Goal: Check status: Check status

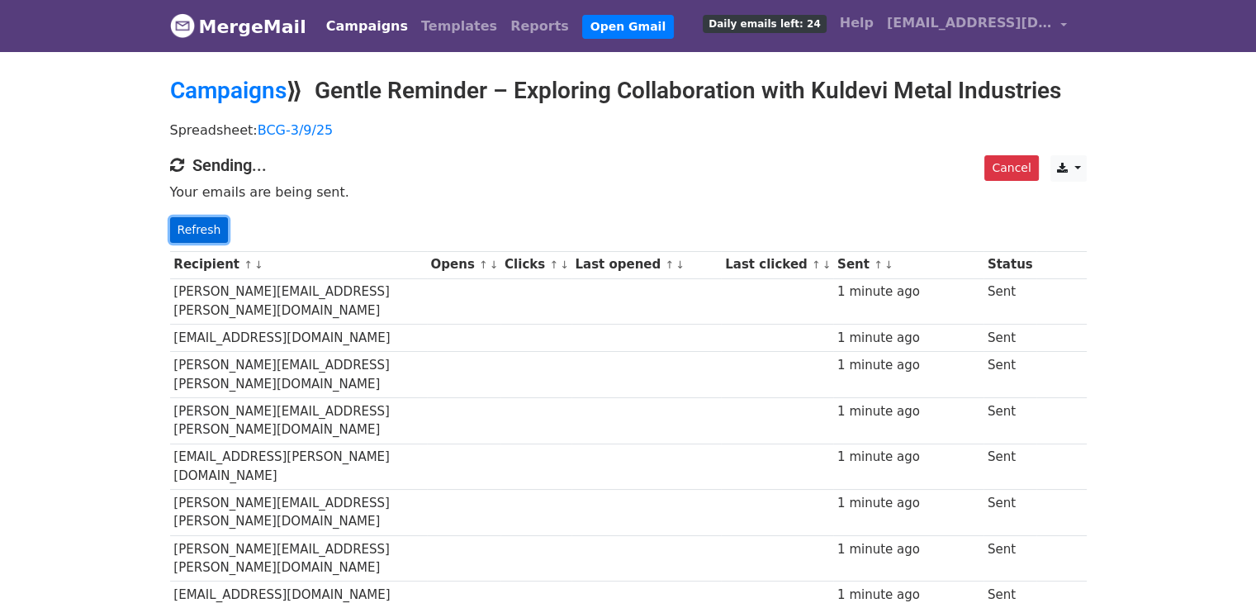
click at [187, 230] on link "Refresh" at bounding box center [199, 230] width 59 height 26
click at [199, 232] on link "Refresh" at bounding box center [199, 230] width 59 height 26
click at [206, 225] on link "Refresh" at bounding box center [199, 230] width 59 height 26
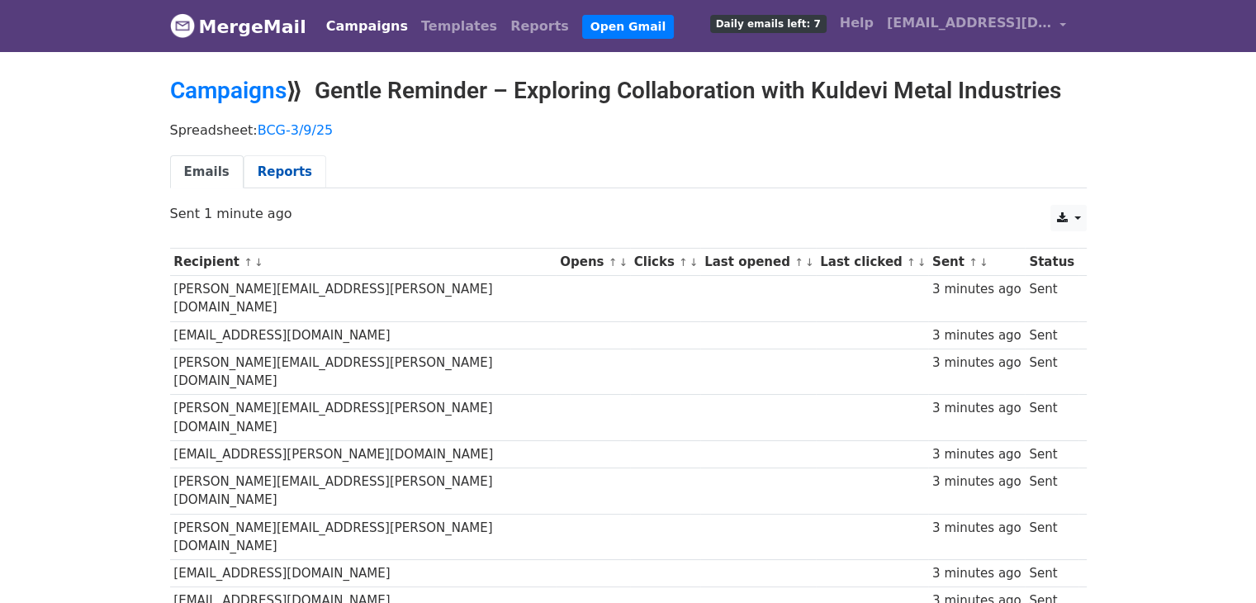
click at [263, 161] on link "Reports" at bounding box center [285, 172] width 83 height 34
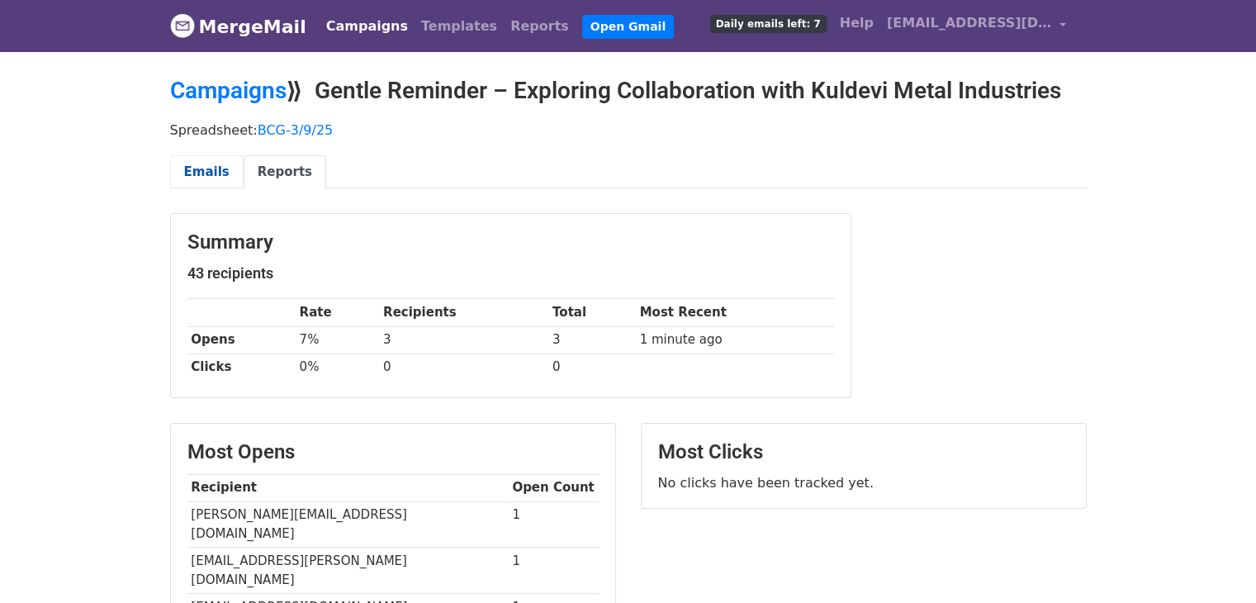
click at [201, 175] on link "Emails" at bounding box center [206, 172] width 73 height 34
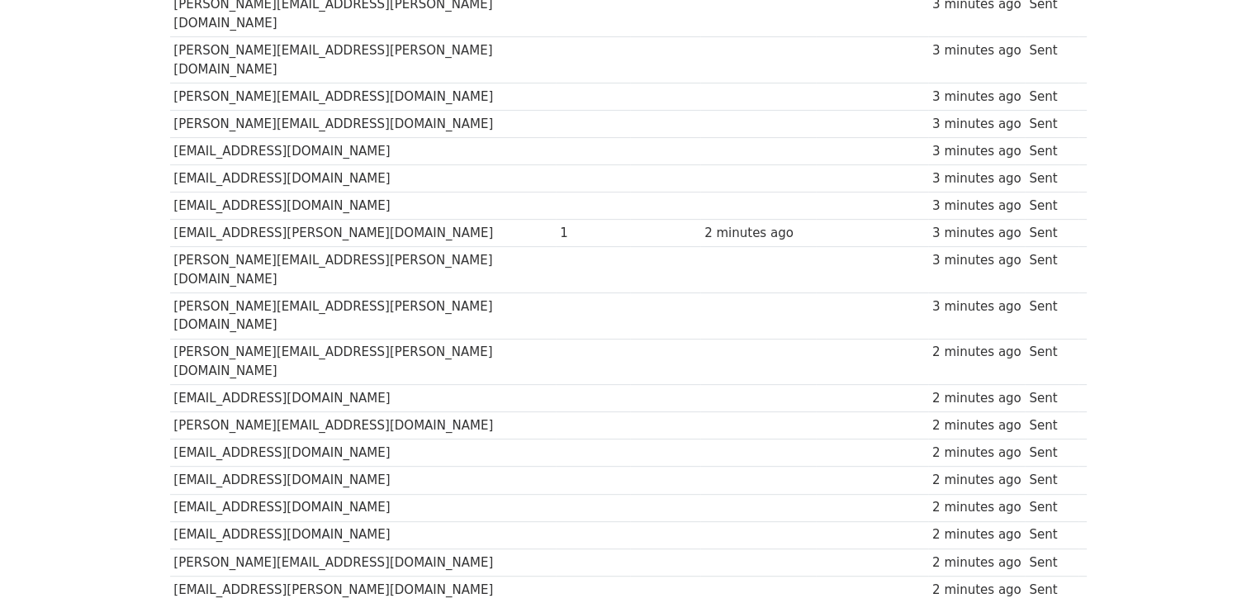
scroll to position [986, 0]
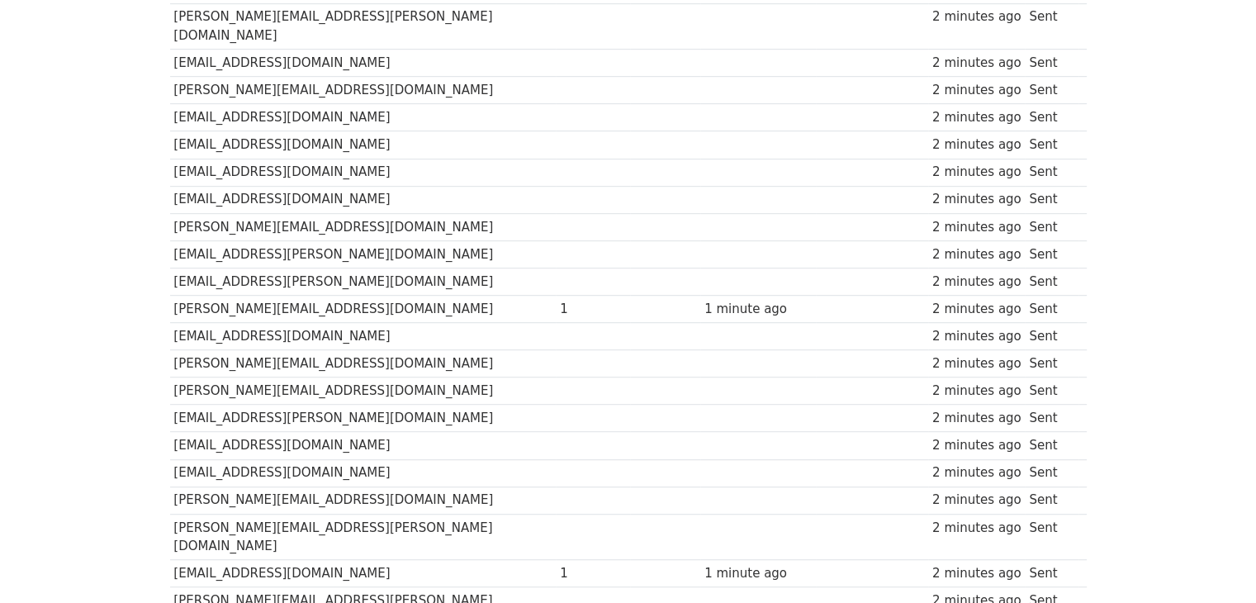
click at [322, 560] on td "slang@schnadig.com" at bounding box center [363, 573] width 386 height 27
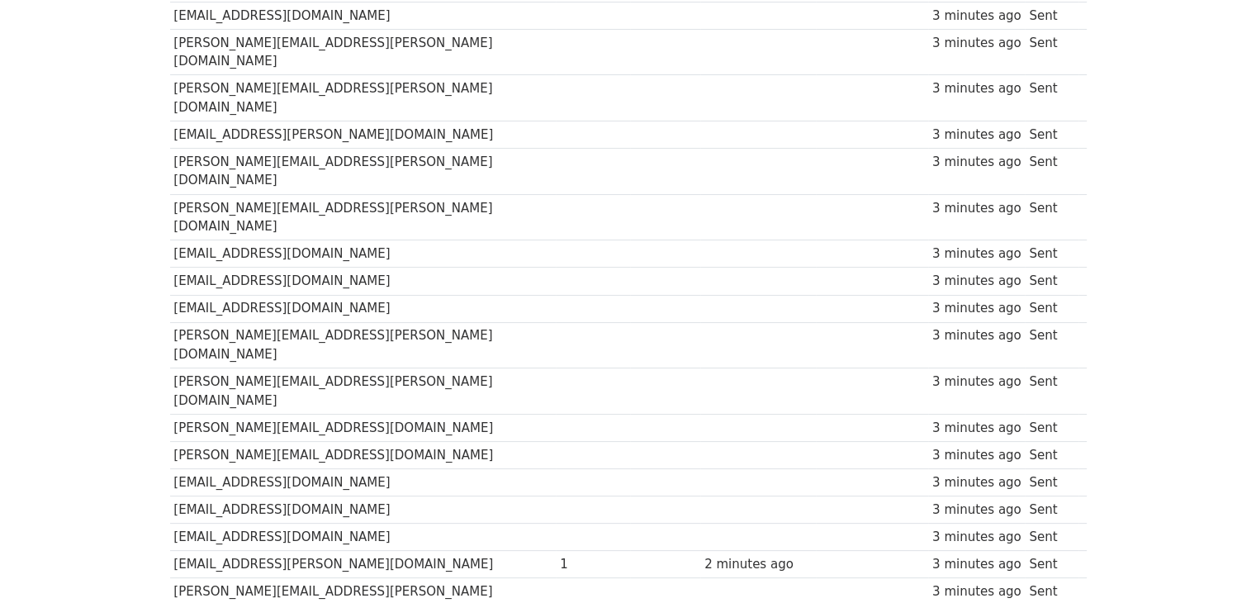
scroll to position [0, 0]
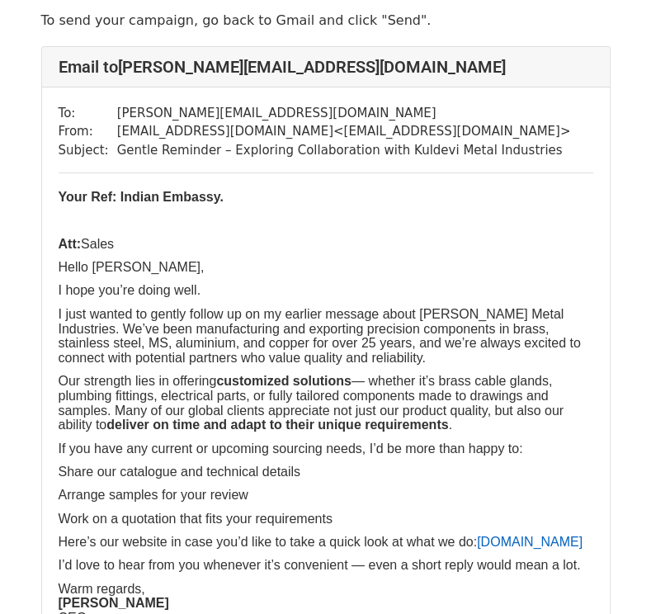
scroll to position [55, 0]
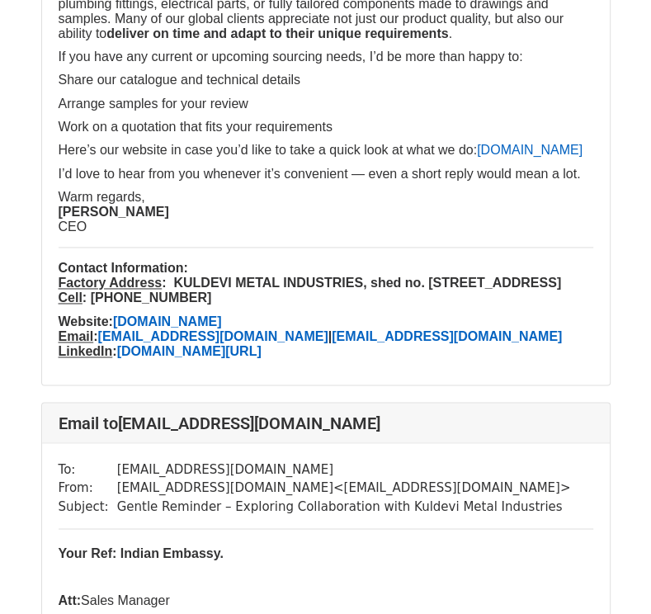
scroll to position [1212, 0]
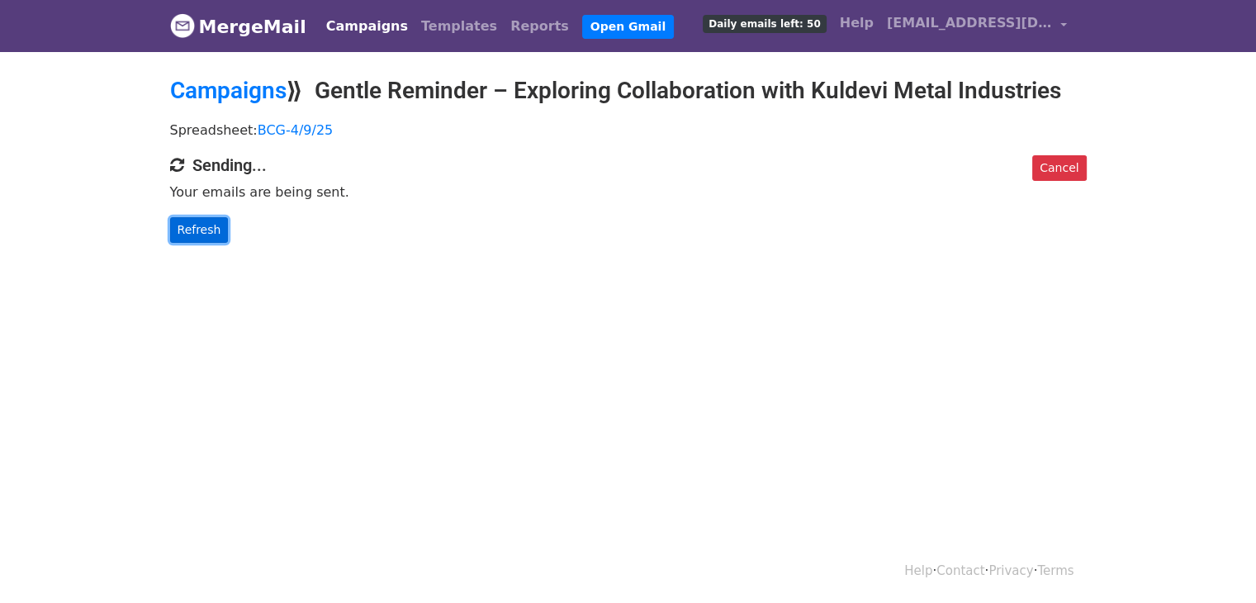
click at [200, 230] on link "Refresh" at bounding box center [199, 230] width 59 height 26
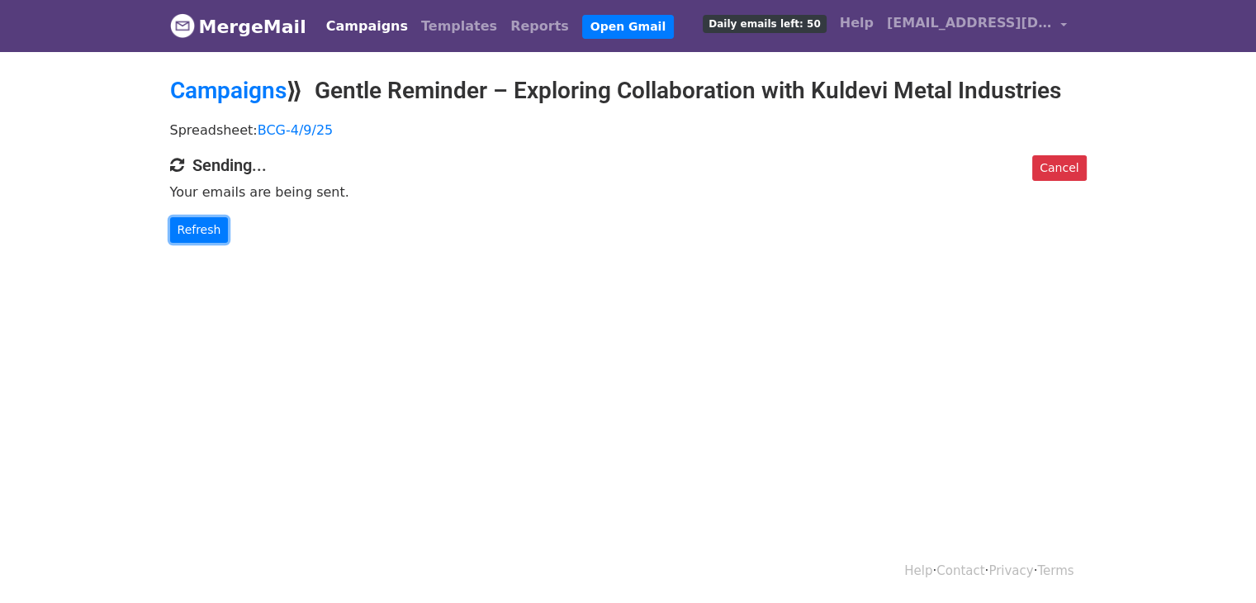
click at [200, 230] on link "Refresh" at bounding box center [199, 230] width 59 height 26
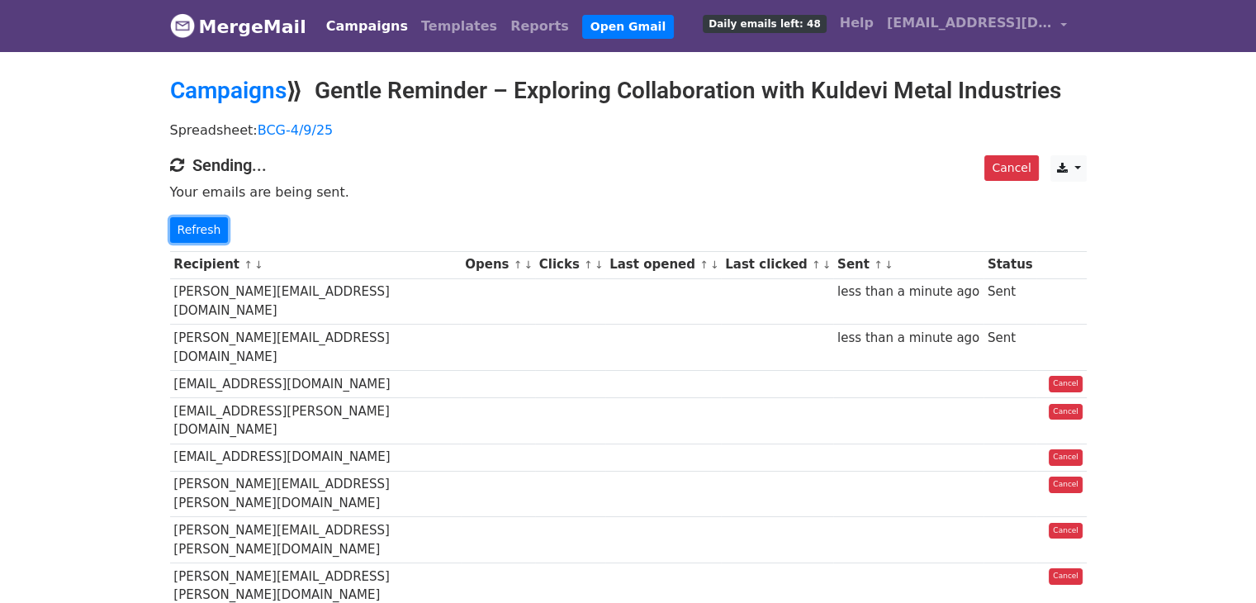
click at [200, 230] on link "Refresh" at bounding box center [199, 230] width 59 height 26
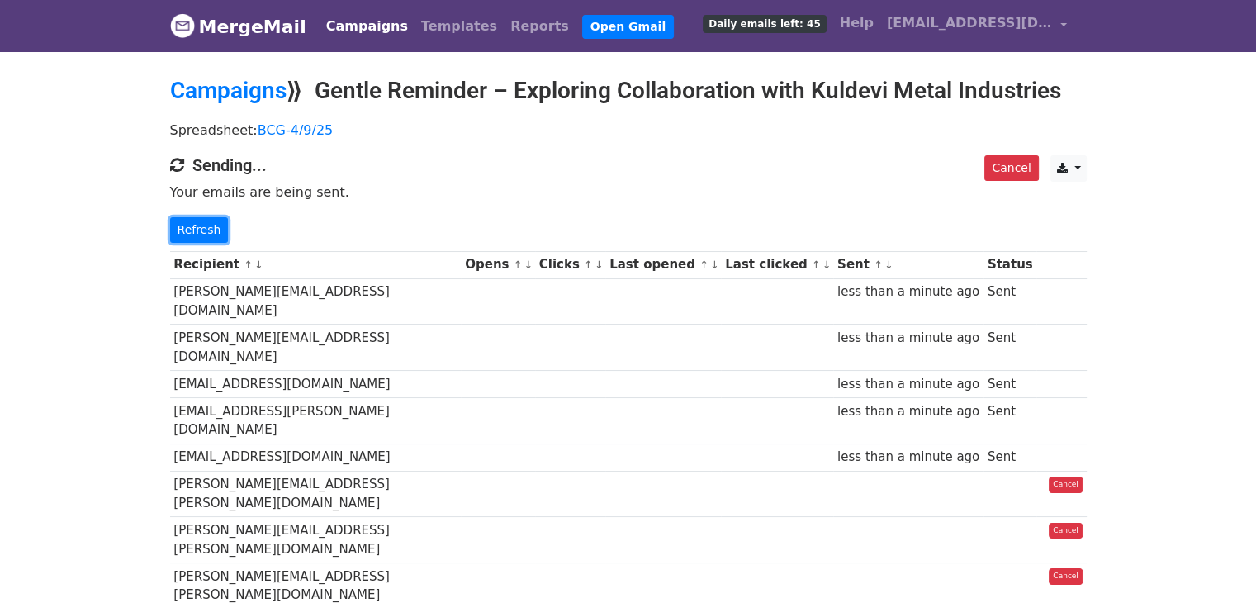
click at [200, 230] on link "Refresh" at bounding box center [199, 230] width 59 height 26
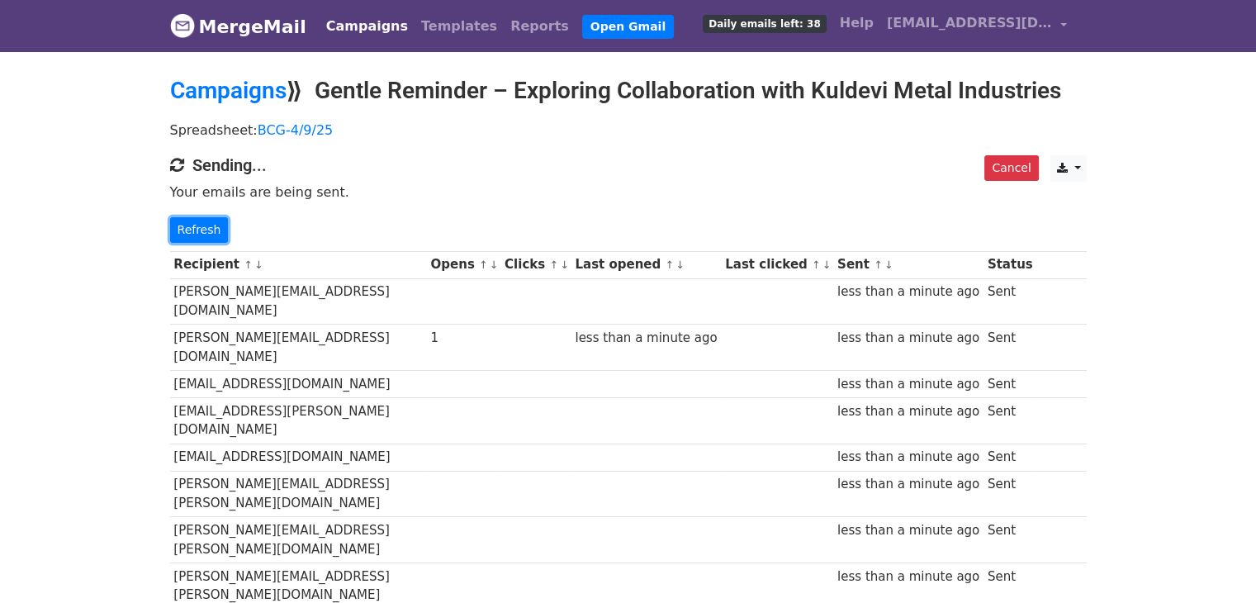
click at [200, 230] on link "Refresh" at bounding box center [199, 230] width 59 height 26
click at [204, 234] on link "Refresh" at bounding box center [199, 230] width 59 height 26
click at [208, 225] on link "Refresh" at bounding box center [199, 230] width 59 height 26
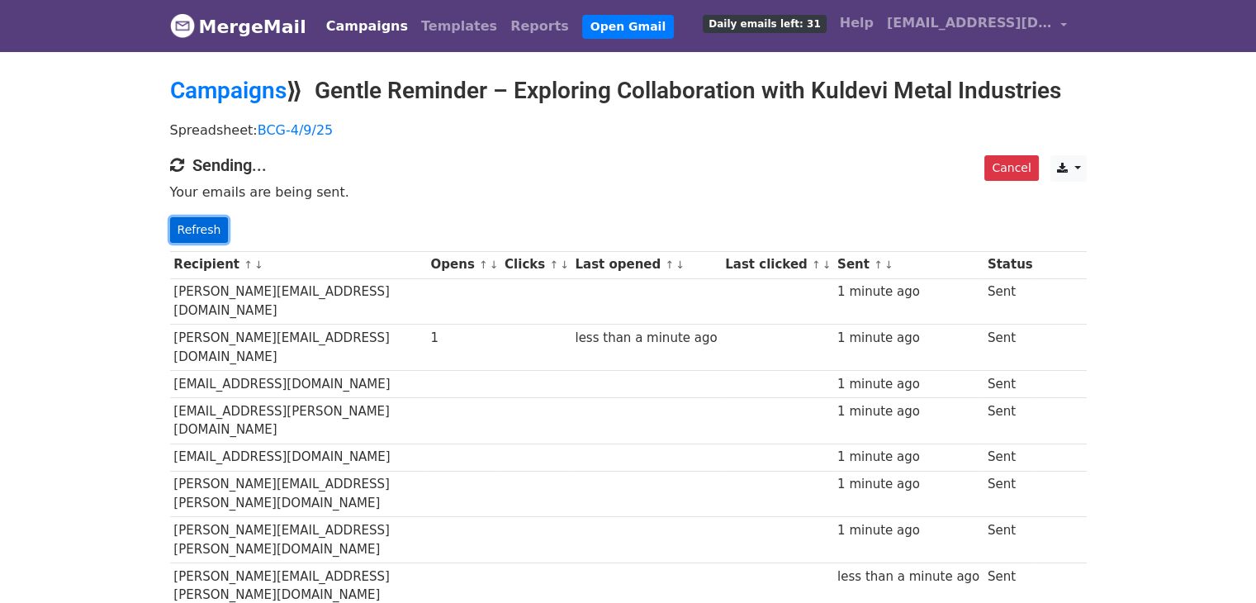
click at [198, 229] on link "Refresh" at bounding box center [199, 230] width 59 height 26
click at [192, 229] on link "Refresh" at bounding box center [199, 230] width 59 height 26
click at [201, 229] on link "Refresh" at bounding box center [199, 230] width 59 height 26
click at [202, 220] on link "Refresh" at bounding box center [199, 230] width 59 height 26
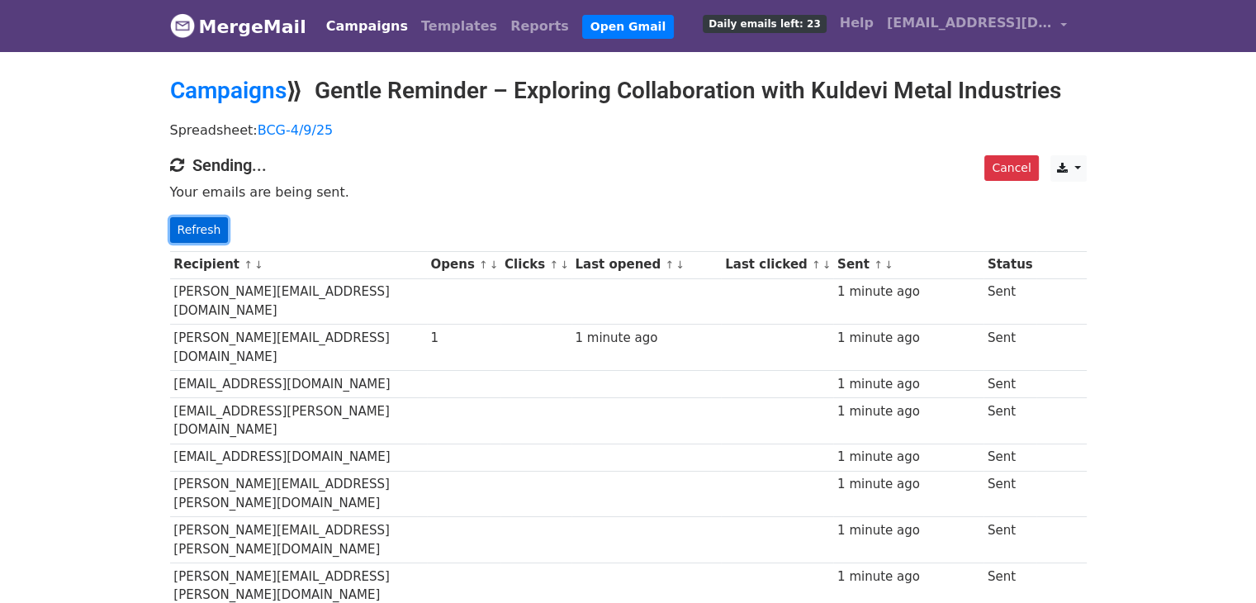
click at [202, 225] on link "Refresh" at bounding box center [199, 230] width 59 height 26
click at [205, 230] on link "Refresh" at bounding box center [199, 230] width 59 height 26
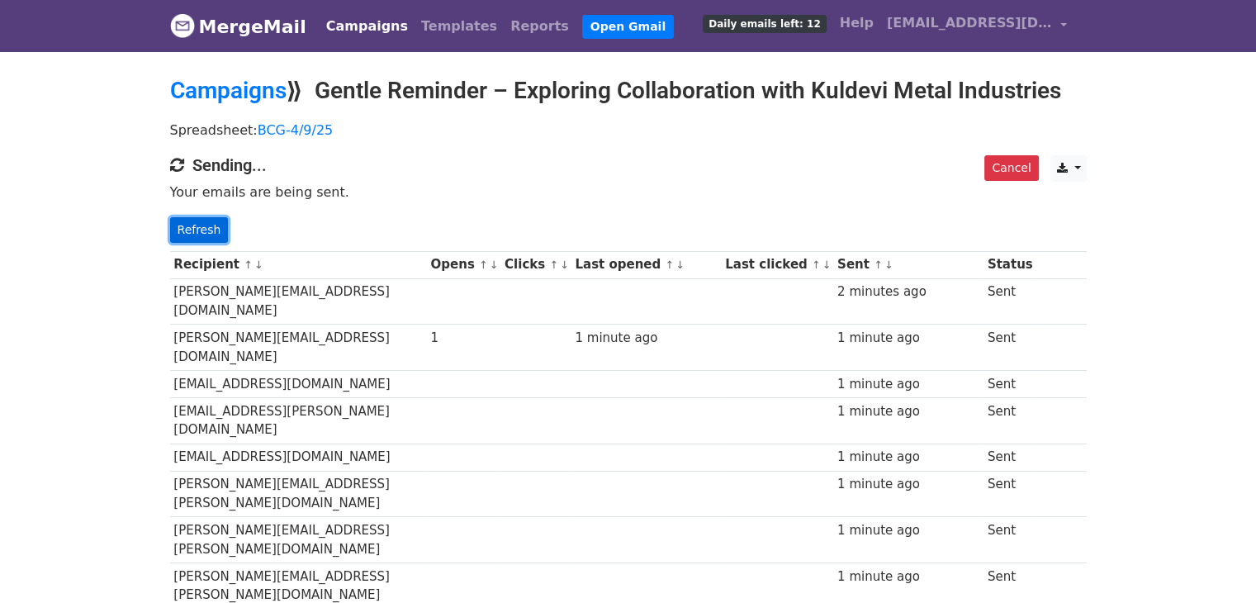
click at [211, 232] on link "Refresh" at bounding box center [199, 230] width 59 height 26
click at [202, 228] on link "Refresh" at bounding box center [199, 230] width 59 height 26
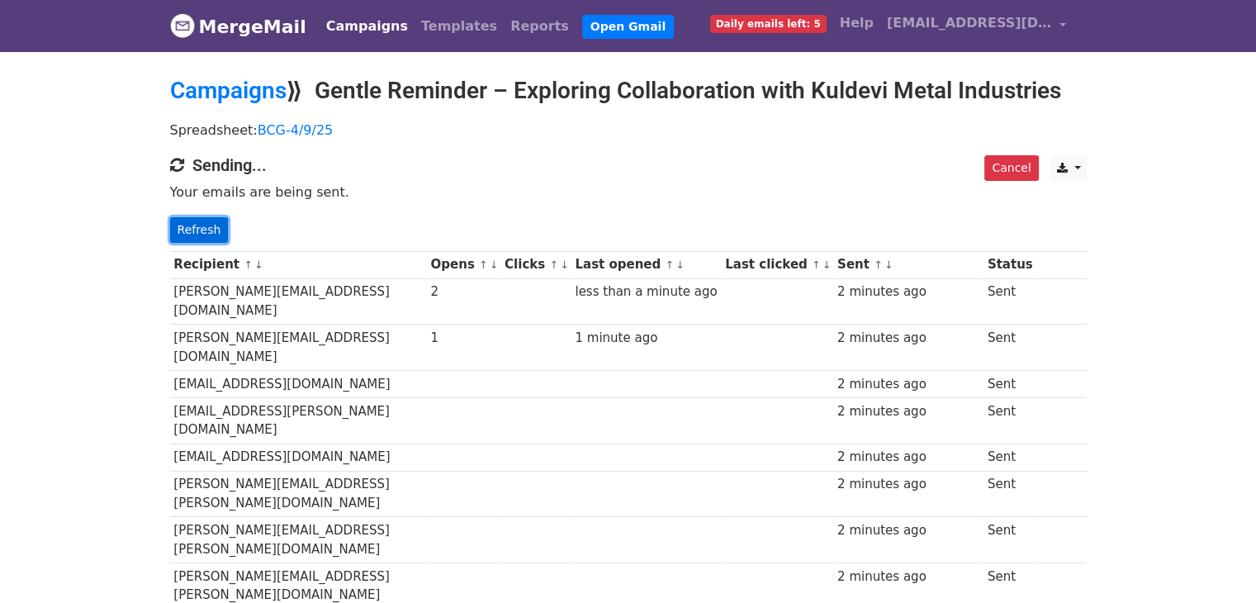
click at [202, 227] on link "Refresh" at bounding box center [199, 230] width 59 height 26
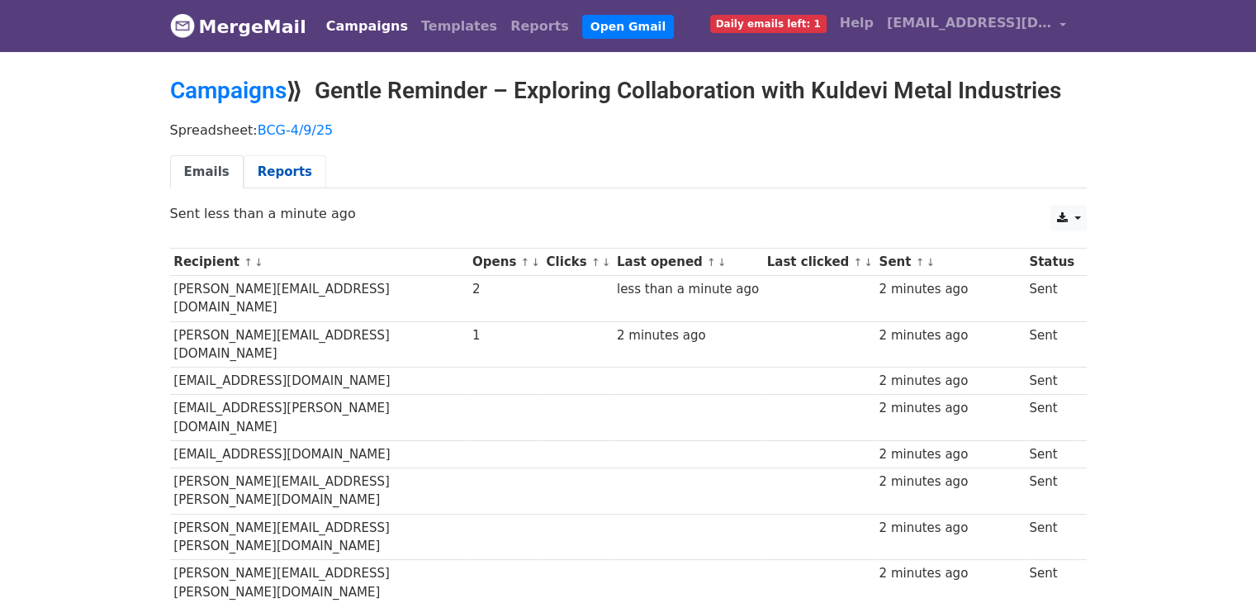
click at [279, 168] on link "Reports" at bounding box center [285, 172] width 83 height 34
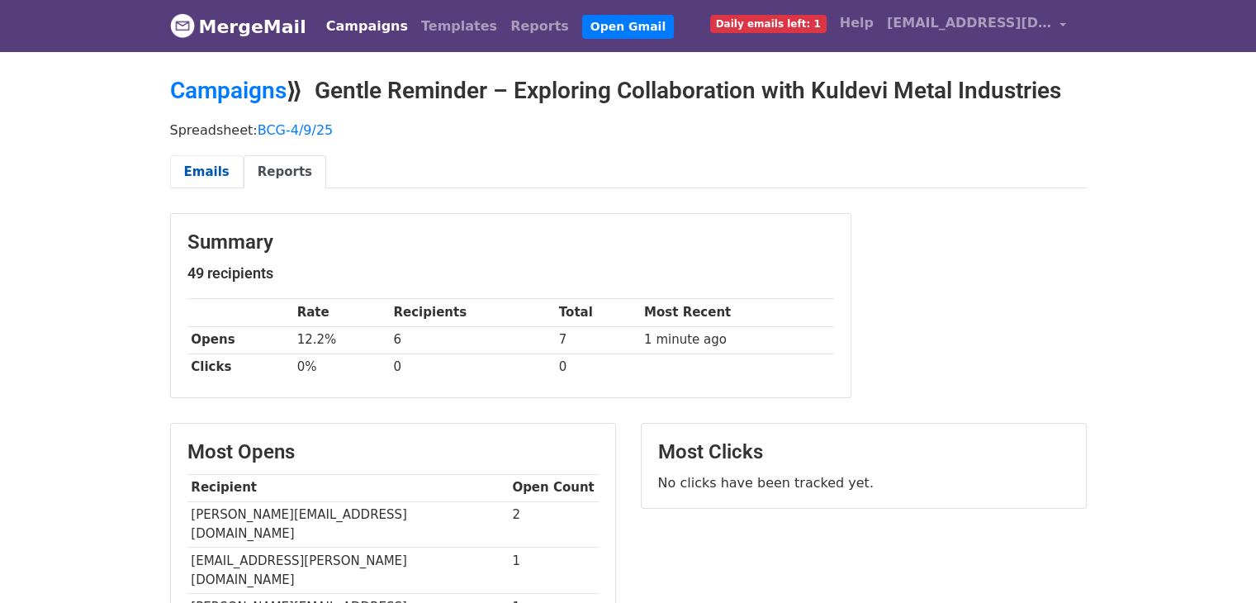
click at [201, 173] on link "Emails" at bounding box center [206, 172] width 73 height 34
